Goal: Check status: Check status

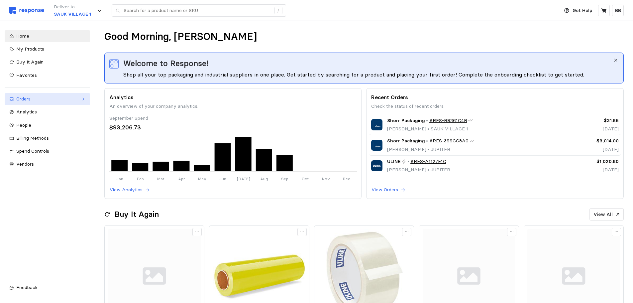
click at [31, 99] on div "Orders" at bounding box center [47, 98] width 62 height 7
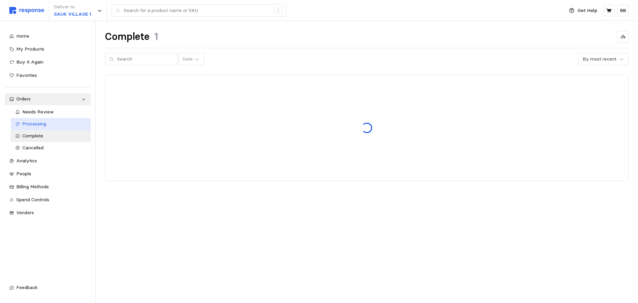
click at [44, 123] on span "Processing" at bounding box center [34, 124] width 24 height 6
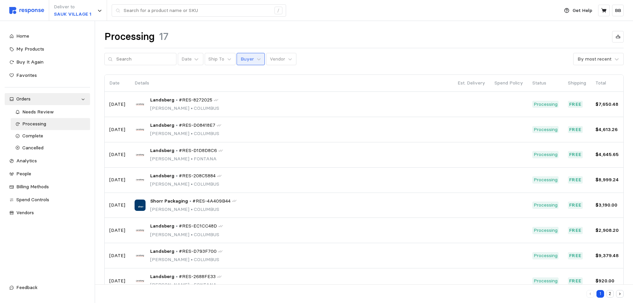
click at [244, 58] on p "Buyer" at bounding box center [246, 58] width 13 height 7
click at [270, 59] on p "Vendor" at bounding box center [277, 58] width 15 height 7
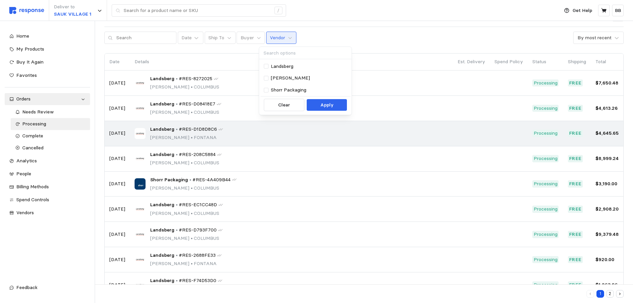
scroll to position [33, 0]
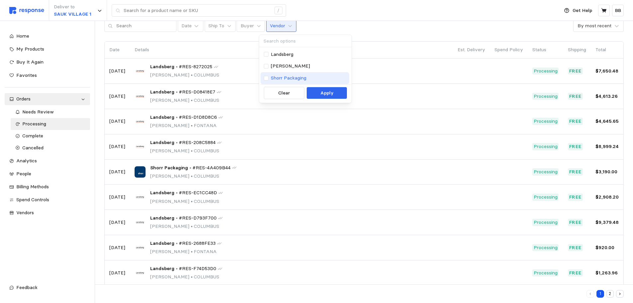
click at [279, 76] on p "Shorr Packaging" at bounding box center [289, 77] width 36 height 7
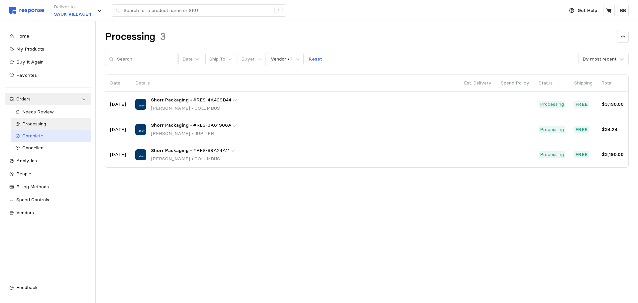
click at [37, 137] on span "Complete" at bounding box center [32, 135] width 21 height 6
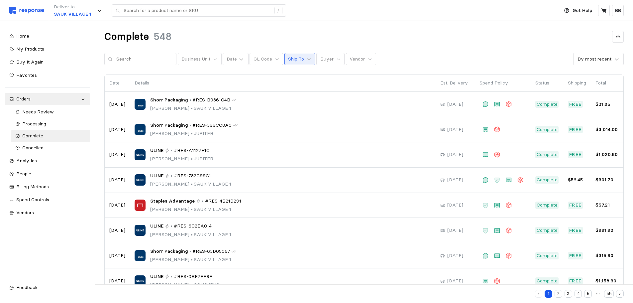
click at [296, 61] on p "Ship To" at bounding box center [296, 58] width 16 height 7
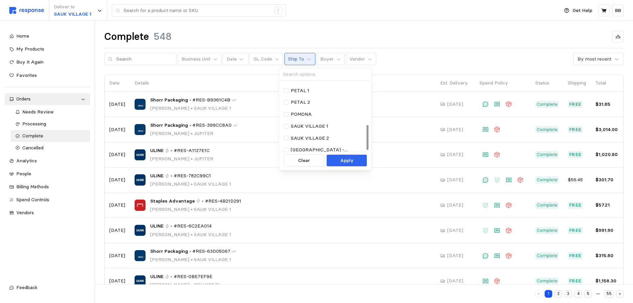
scroll to position [120, 0]
click at [315, 123] on p "SAUK VILLAGE 2" at bounding box center [310, 121] width 38 height 7
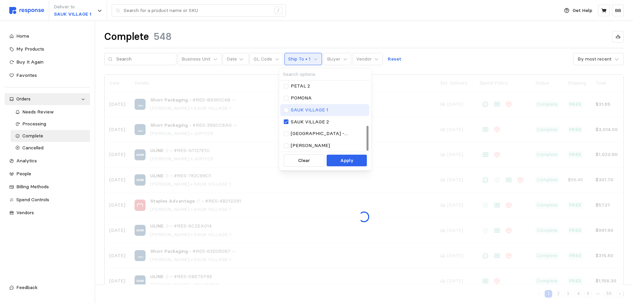
click at [311, 110] on p "SAUK VILLAGE 1" at bounding box center [310, 109] width 38 height 7
click at [312, 121] on p "SAUK VILLAGE 2" at bounding box center [310, 121] width 38 height 7
click at [342, 159] on p "Apply" at bounding box center [346, 160] width 13 height 7
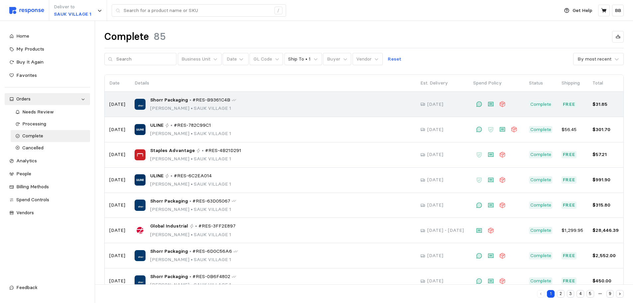
click at [170, 101] on span "Shorr Packaging" at bounding box center [169, 99] width 38 height 7
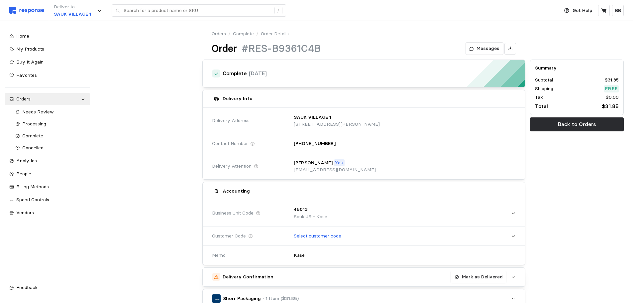
click at [243, 32] on link "Complete" at bounding box center [243, 33] width 21 height 7
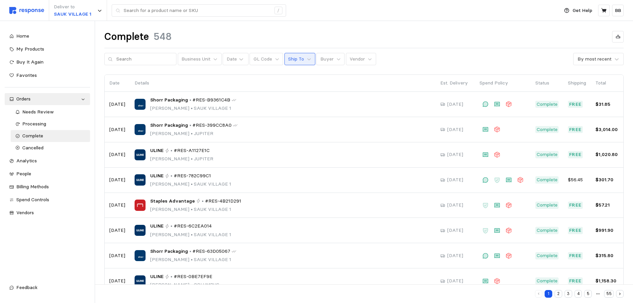
click at [288, 57] on p "Ship To" at bounding box center [296, 58] width 16 height 7
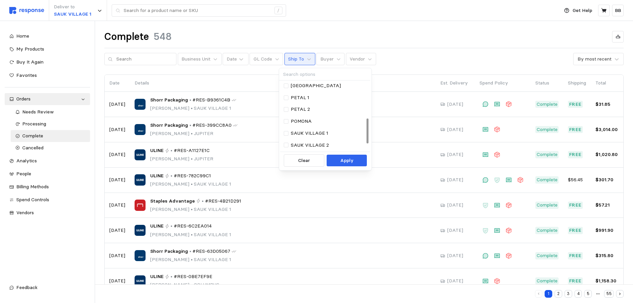
scroll to position [100, 0]
click at [319, 129] on p "SAUK VILLAGE 1" at bounding box center [310, 130] width 38 height 7
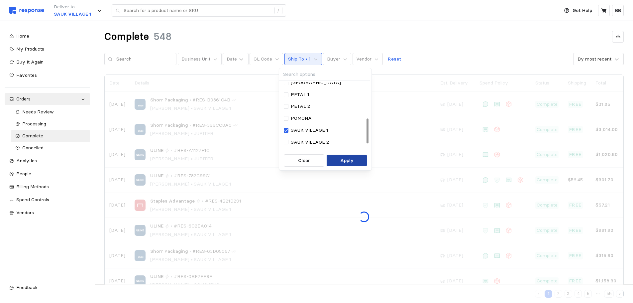
click at [347, 162] on p "Apply" at bounding box center [346, 160] width 13 height 7
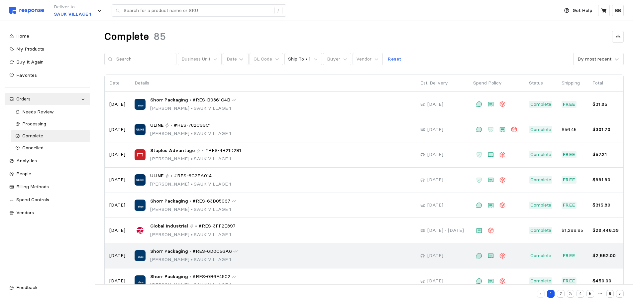
click at [199, 252] on span "#RES-6D0C56A6" at bounding box center [212, 250] width 40 height 7
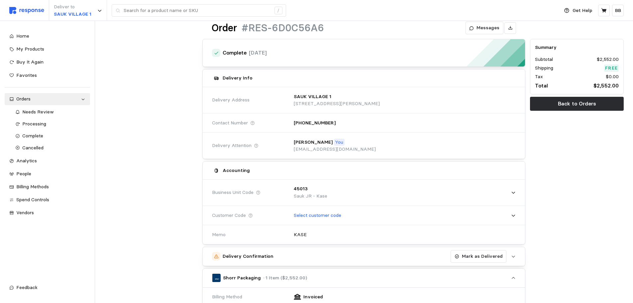
scroll to position [18, 0]
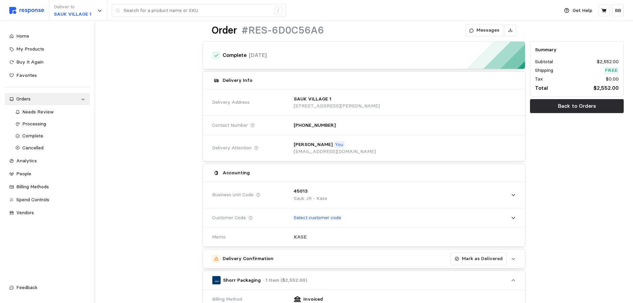
click at [587, 201] on div "Summary Subtotal $2,552.00 Shipping Free Tax $0.00 Total $2,552.00 Back to Orde…" at bounding box center [576, 286] width 98 height 494
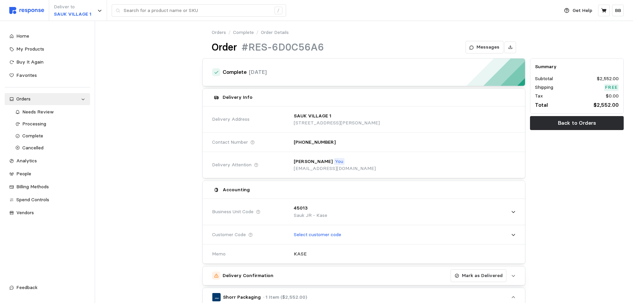
scroll to position [0, 0]
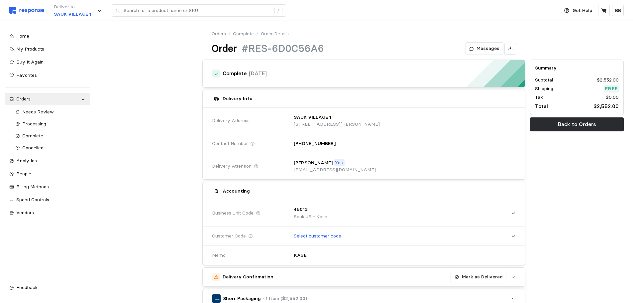
click at [327, 44] on div "Order #RES-6D0C56A6 Messages" at bounding box center [364, 48] width 304 height 13
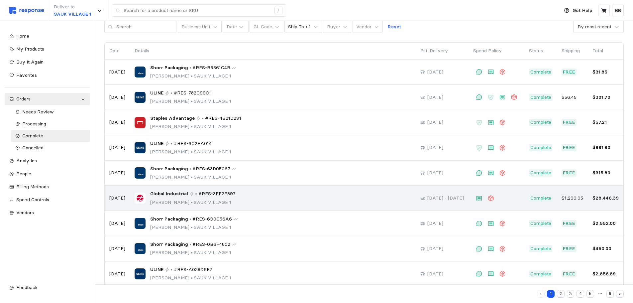
scroll to position [33, 0]
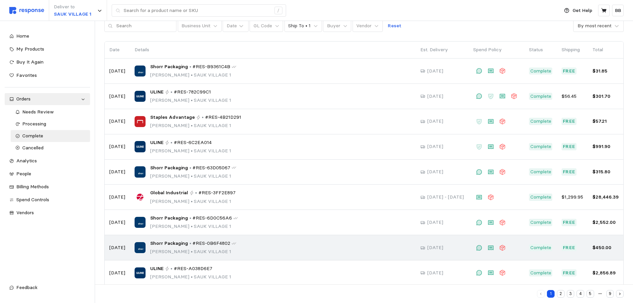
click at [231, 248] on div "Shorr Packaging • #RES-0B6F4802 [PERSON_NAME] • [GEOGRAPHIC_DATA] 1" at bounding box center [272, 247] width 276 height 16
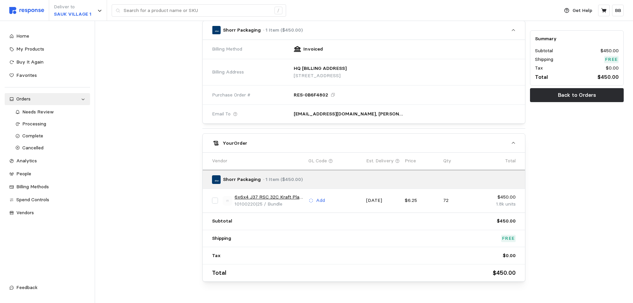
scroll to position [284, 0]
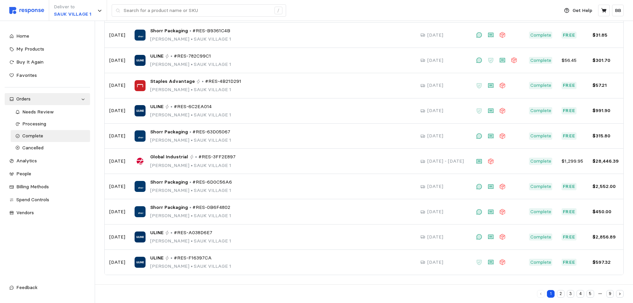
scroll to position [33, 0]
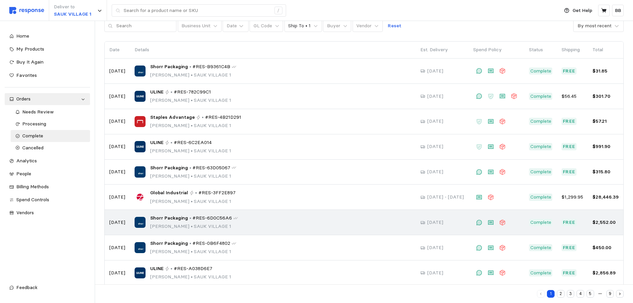
click at [296, 227] on div "Shorr Packaging • #RES-6D0C56A6 [PERSON_NAME] • [GEOGRAPHIC_DATA] 1" at bounding box center [272, 222] width 276 height 16
